Goal: Browse casually

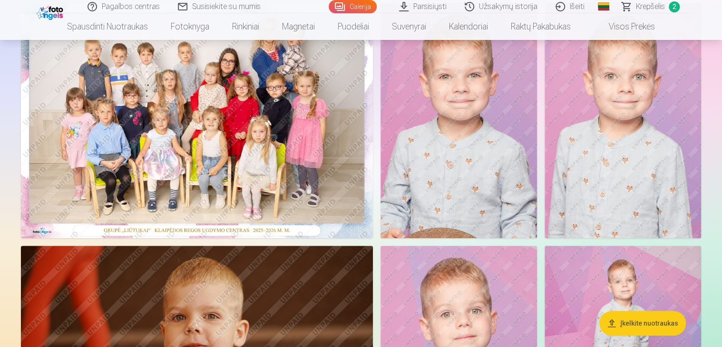
scroll to position [65, 0]
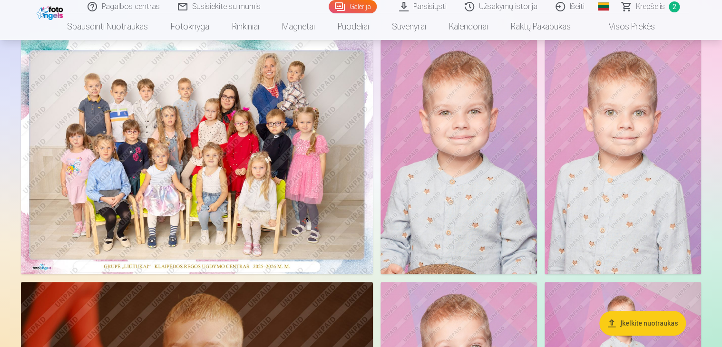
click at [241, 171] on img at bounding box center [197, 156] width 352 height 235
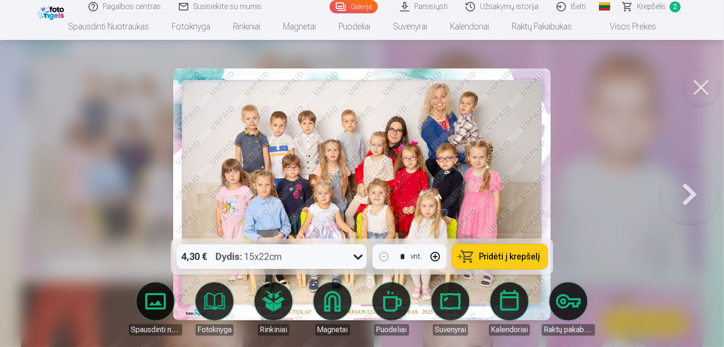
click at [696, 200] on button at bounding box center [689, 194] width 61 height 69
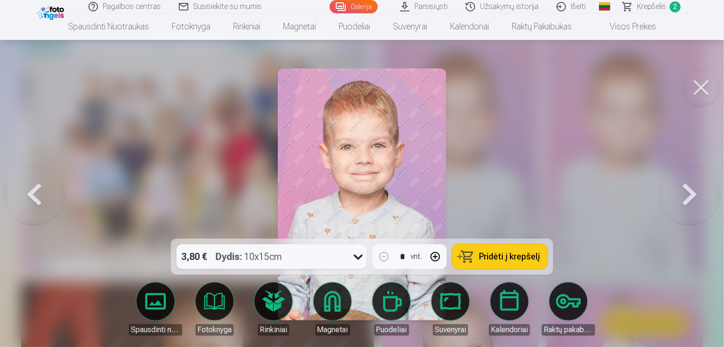
click at [696, 200] on button at bounding box center [689, 194] width 61 height 69
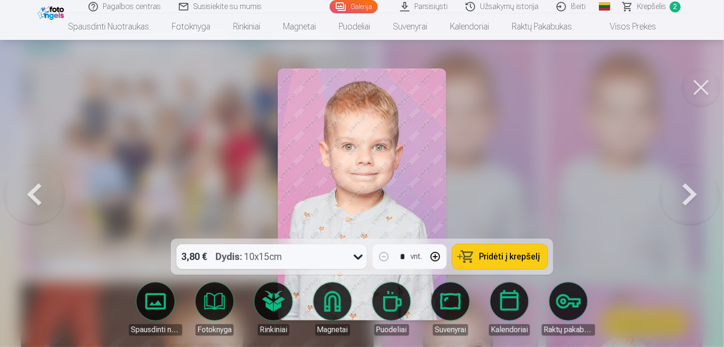
click at [696, 200] on button at bounding box center [689, 194] width 61 height 69
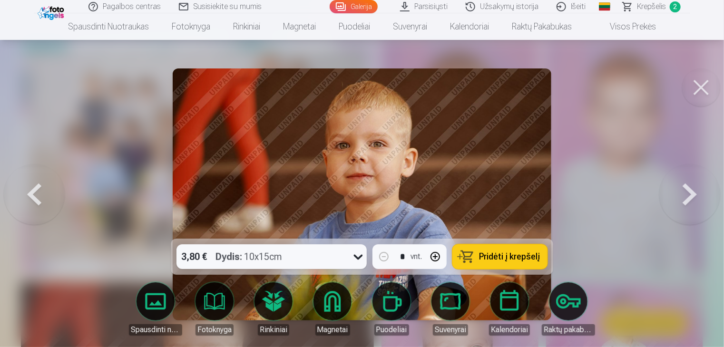
click at [696, 200] on button at bounding box center [689, 194] width 61 height 69
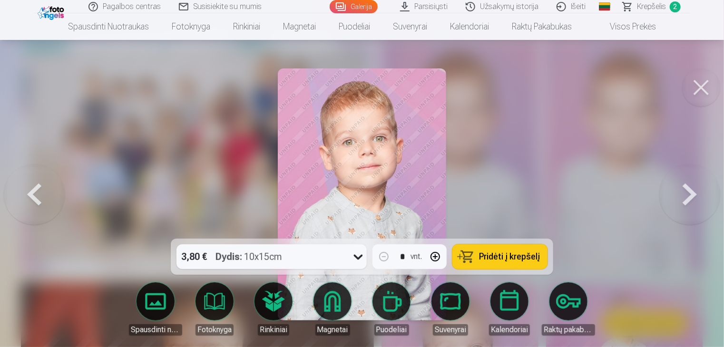
click at [696, 200] on button at bounding box center [689, 194] width 61 height 69
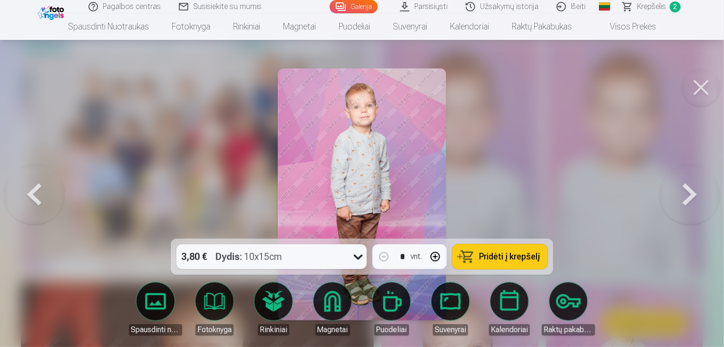
click at [696, 200] on button at bounding box center [689, 194] width 61 height 69
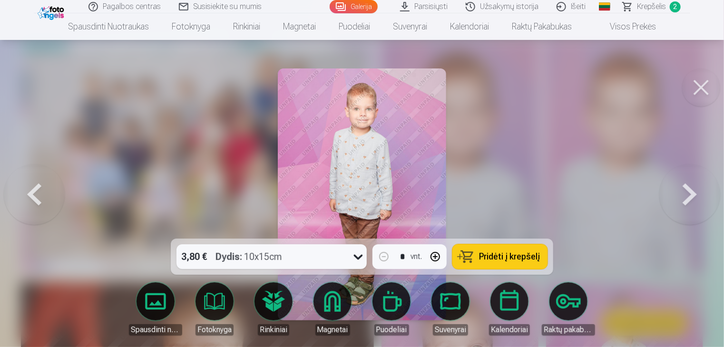
click at [696, 200] on button at bounding box center [689, 194] width 61 height 69
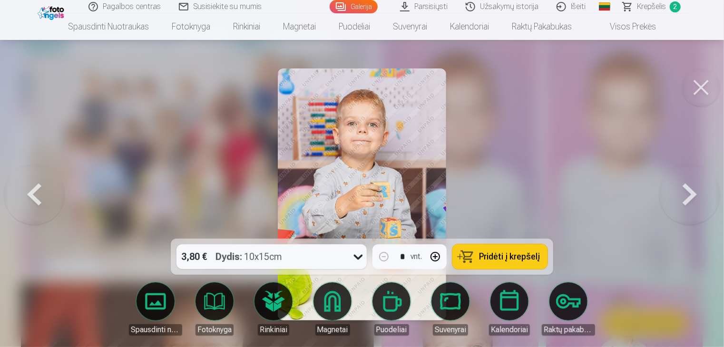
click at [689, 192] on button at bounding box center [689, 194] width 61 height 69
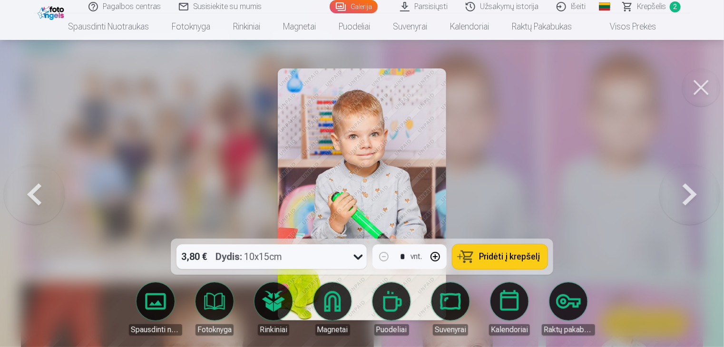
click at [689, 192] on button at bounding box center [689, 194] width 61 height 69
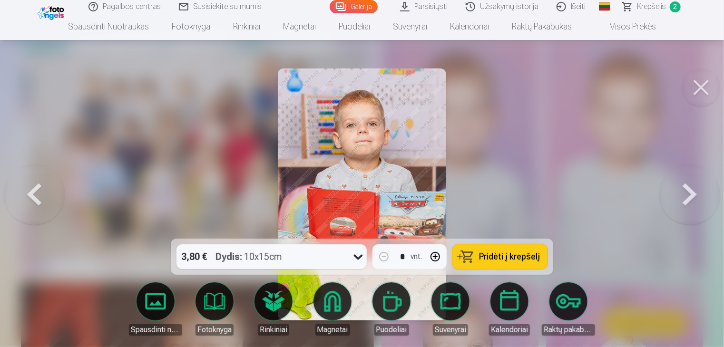
click at [689, 192] on button at bounding box center [689, 194] width 61 height 69
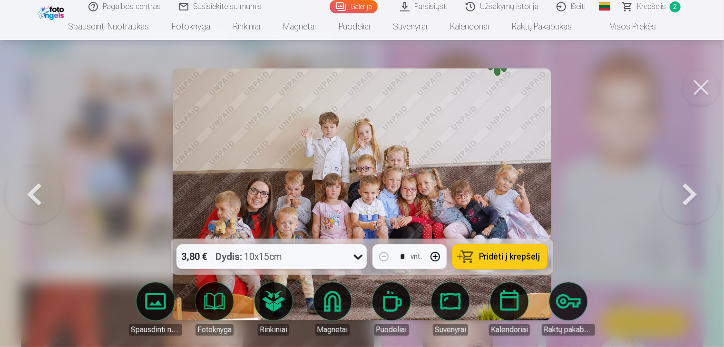
click at [689, 192] on button at bounding box center [689, 194] width 61 height 69
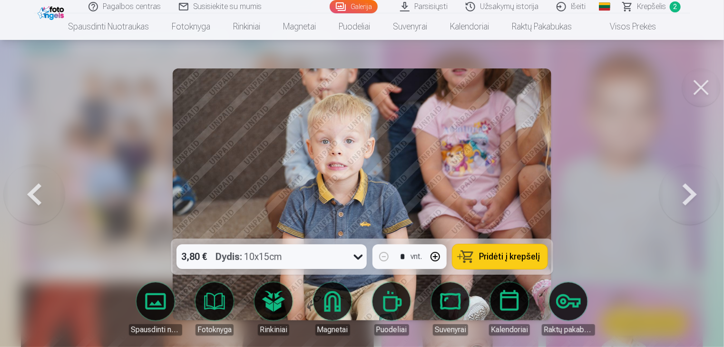
click at [689, 192] on button at bounding box center [689, 194] width 61 height 69
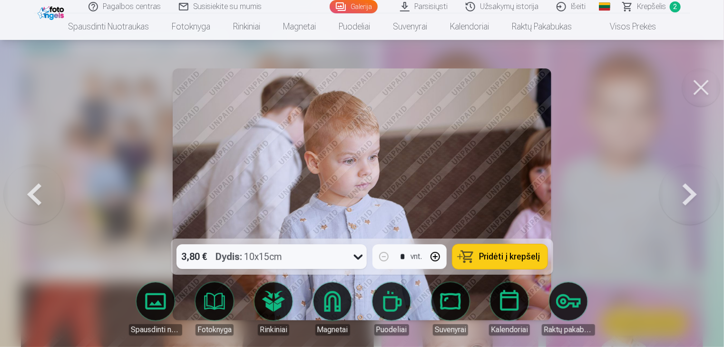
click at [689, 192] on button at bounding box center [689, 194] width 61 height 69
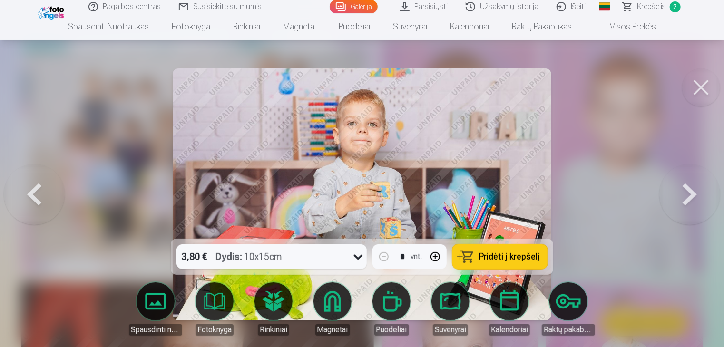
click at [689, 192] on button at bounding box center [689, 194] width 61 height 69
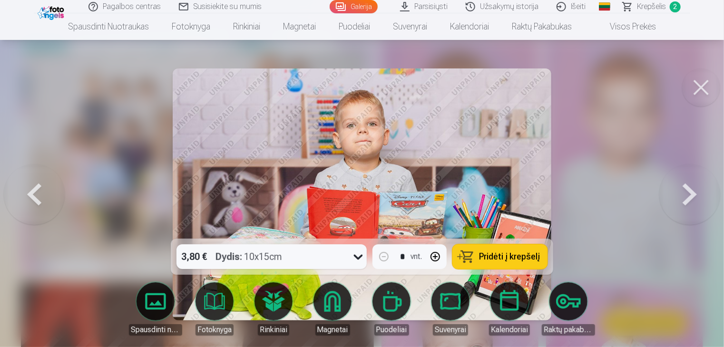
click at [689, 192] on button at bounding box center [689, 194] width 61 height 69
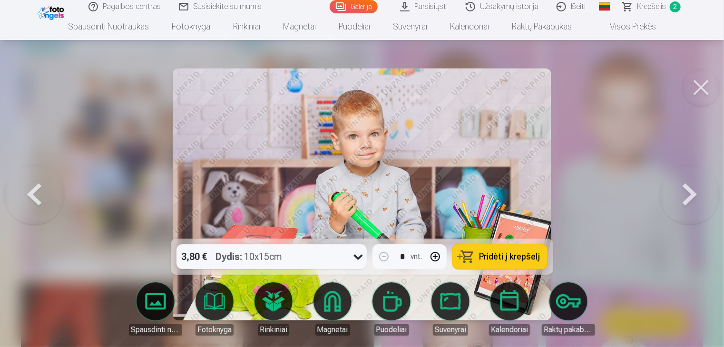
click at [689, 192] on button at bounding box center [689, 194] width 61 height 69
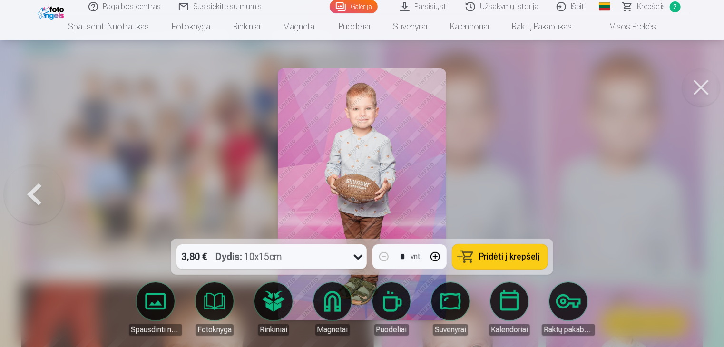
click at [689, 192] on div at bounding box center [362, 173] width 724 height 347
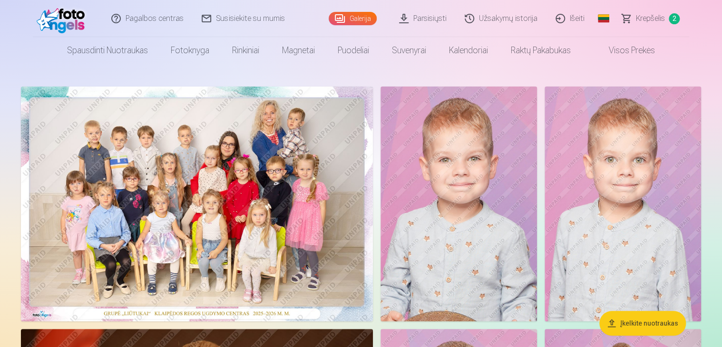
scroll to position [19, 0]
